Goal: Transaction & Acquisition: Subscribe to service/newsletter

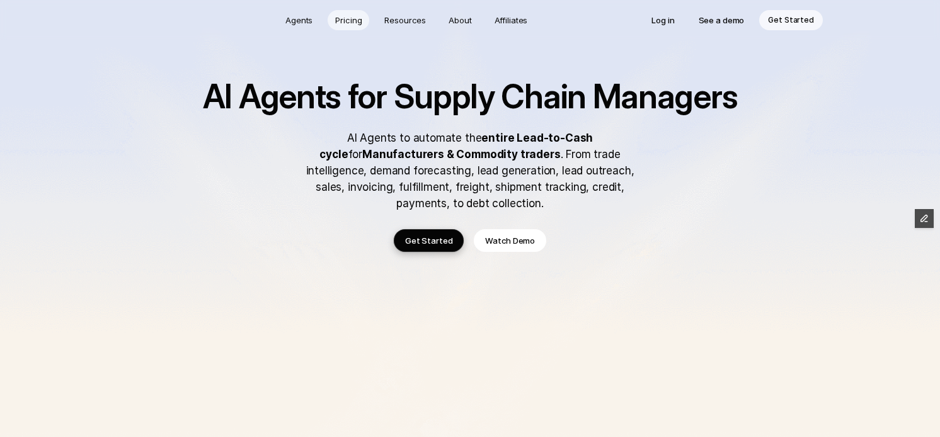
click at [350, 21] on p "Pricing" at bounding box center [348, 20] width 26 height 13
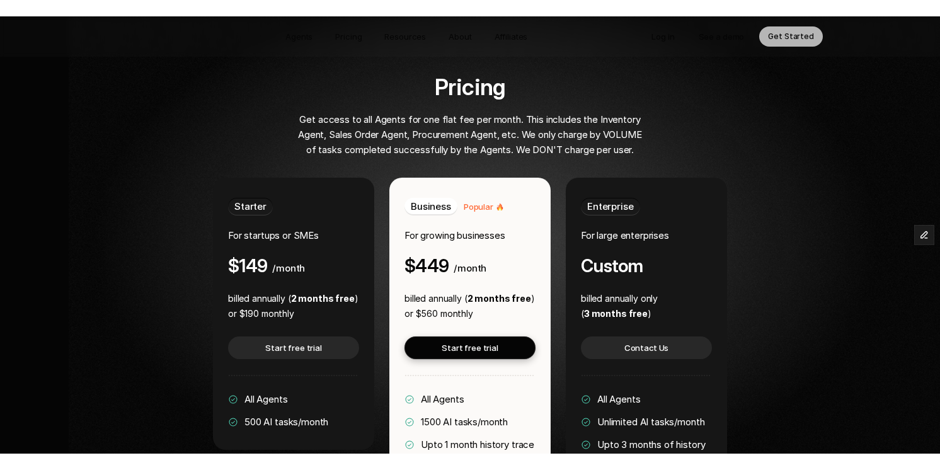
scroll to position [2398, 0]
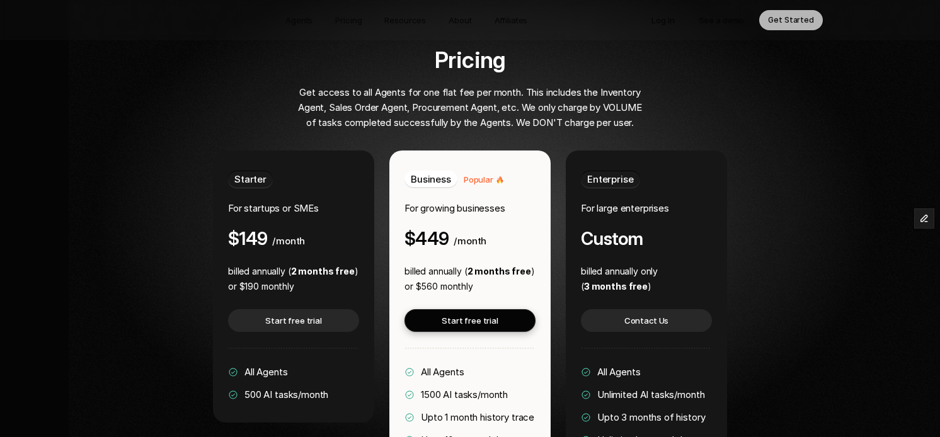
click at [282, 171] on div "Starter For startups or SMEs $149 /month" at bounding box center [293, 210] width 131 height 78
drag, startPoint x: 245, startPoint y: 357, endPoint x: 331, endPoint y: 357, distance: 86.3
click at [331, 357] on div "Starter For startups or SMEs $149 /month billed annually ( 2 months free ) or $…" at bounding box center [293, 287] width 161 height 272
click at [331, 355] on div "Starter For startups or SMEs $149 /month billed annually ( 2 months free ) or $…" at bounding box center [293, 287] width 161 height 272
drag, startPoint x: 245, startPoint y: 357, endPoint x: 333, endPoint y: 360, distance: 87.7
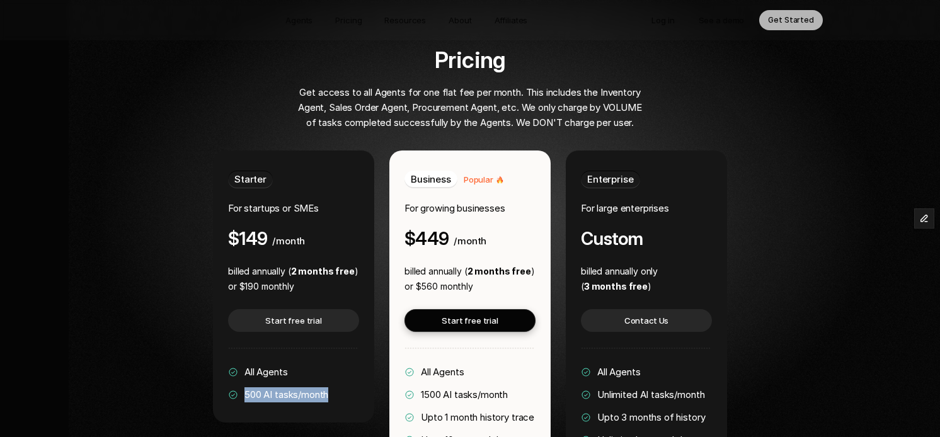
click at [333, 360] on div "Starter For startups or SMEs $149 /month billed annually ( 2 months free ) or $…" at bounding box center [293, 287] width 161 height 272
click at [270, 389] on span "500 AI tasks/month" at bounding box center [287, 395] width 84 height 12
drag, startPoint x: 246, startPoint y: 357, endPoint x: 353, endPoint y: 355, distance: 106.5
click at [353, 355] on div "Starter For startups or SMEs $149 /month billed annually ( 2 months free ) or $…" at bounding box center [293, 287] width 161 height 272
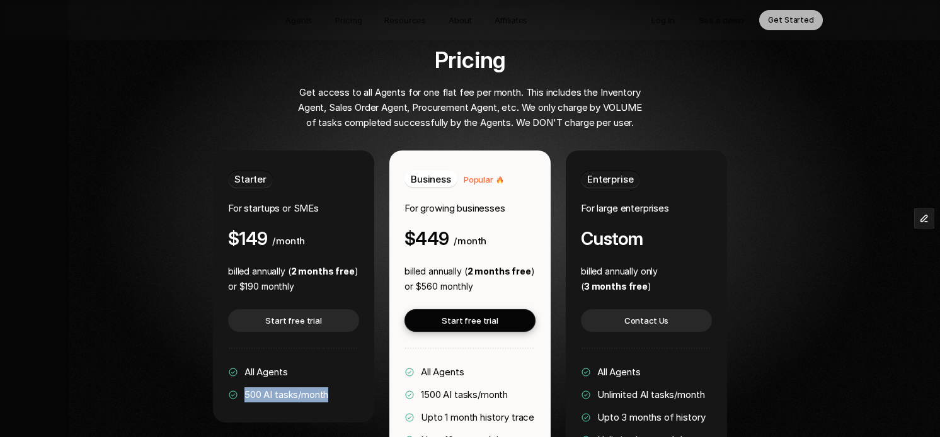
drag, startPoint x: 246, startPoint y: 357, endPoint x: 330, endPoint y: 358, distance: 83.2
click at [328, 389] on span "500 AI tasks/month" at bounding box center [287, 395] width 84 height 12
click at [325, 365] on div "All Agents 500 AI tasks/month" at bounding box center [278, 384] width 100 height 38
drag, startPoint x: 245, startPoint y: 358, endPoint x: 333, endPoint y: 360, distance: 87.6
click at [333, 360] on div "Starter For startups or SMEs $149 /month billed annually ( 2 months free ) or $…" at bounding box center [293, 287] width 161 height 272
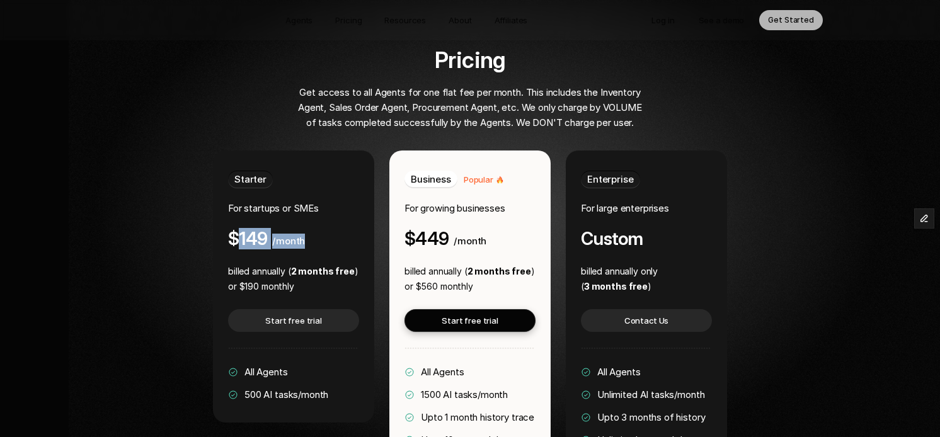
drag, startPoint x: 240, startPoint y: 199, endPoint x: 302, endPoint y: 202, distance: 61.9
click at [302, 229] on div "$149 /month" at bounding box center [266, 239] width 77 height 20
drag, startPoint x: 229, startPoint y: 234, endPoint x: 357, endPoint y: 235, distance: 127.3
click at [357, 235] on div "Starter For startups or SMEs $149 /month billed annually ( 2 months free ) or $…" at bounding box center [293, 287] width 161 height 272
click at [275, 264] on p "billed annually ( 2 months free )" at bounding box center [293, 271] width 130 height 15
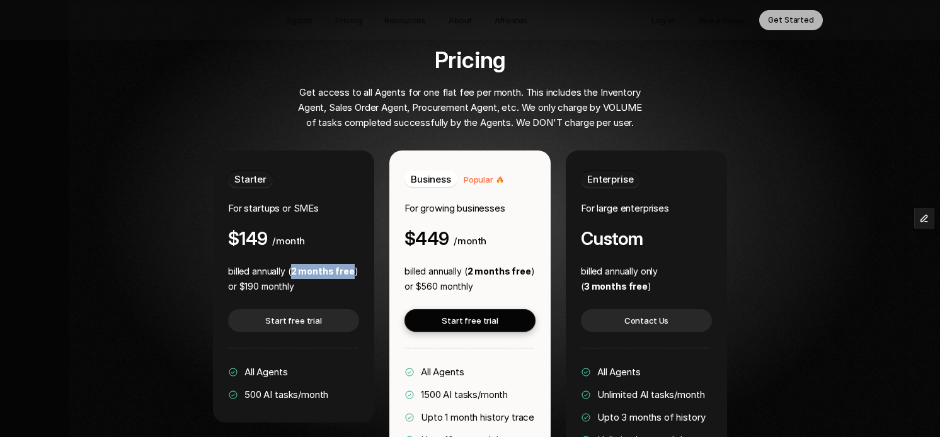
drag, startPoint x: 292, startPoint y: 235, endPoint x: 352, endPoint y: 233, distance: 59.9
click at [352, 264] on p "billed annually ( 2 months free )" at bounding box center [293, 271] width 130 height 15
click at [253, 264] on p "billed annually ( 2 months free )" at bounding box center [293, 271] width 130 height 15
drag, startPoint x: 291, startPoint y: 234, endPoint x: 351, endPoint y: 233, distance: 59.9
click at [351, 264] on p "billed annually ( 2 months free )" at bounding box center [293, 271] width 130 height 15
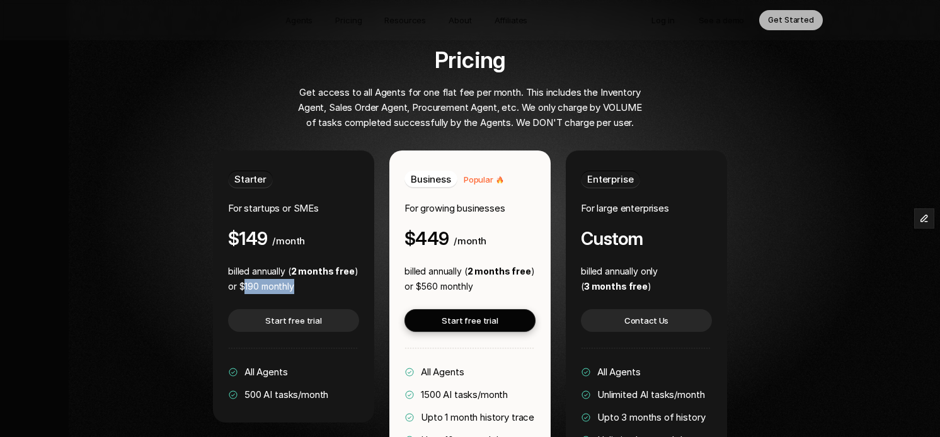
drag, startPoint x: 245, startPoint y: 250, endPoint x: 302, endPoint y: 251, distance: 58.0
click at [302, 279] on p "or $190 monthly" at bounding box center [293, 286] width 130 height 15
